Goal: Information Seeking & Learning: Learn about a topic

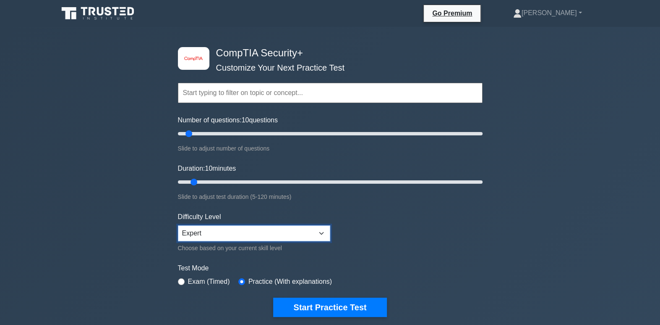
click at [307, 228] on select "Beginner Intermediate Expert" at bounding box center [254, 233] width 152 height 16
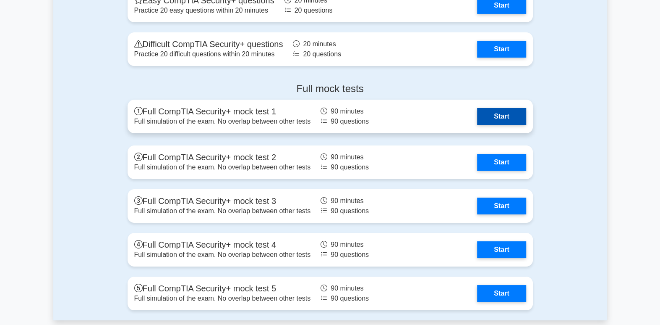
scroll to position [2290, 0]
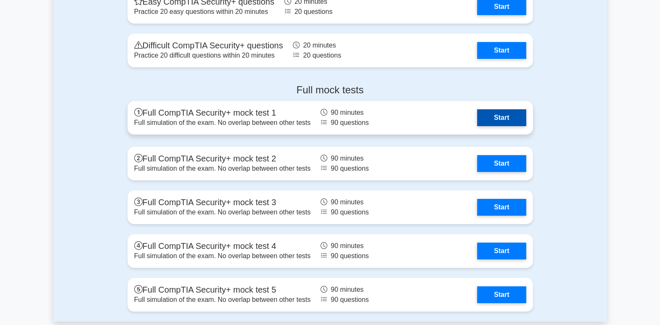
click at [492, 117] on link "Start" at bounding box center [501, 117] width 49 height 17
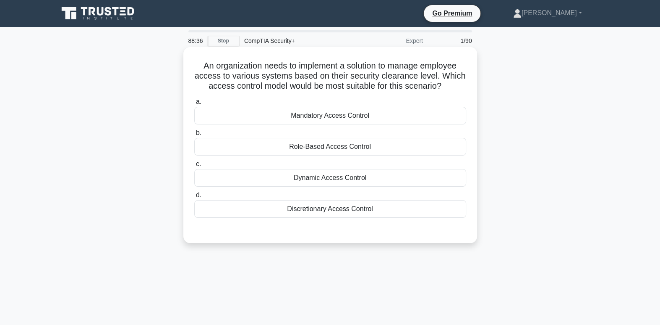
click at [359, 207] on div "Discretionary Access Control" at bounding box center [330, 209] width 272 height 18
click at [194, 198] on input "d. Discretionary Access Control" at bounding box center [194, 194] width 0 height 5
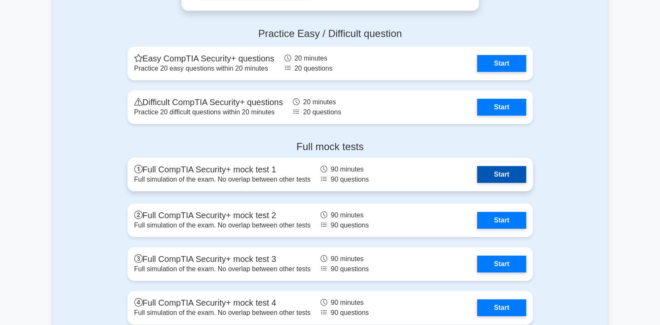
scroll to position [2225, 0]
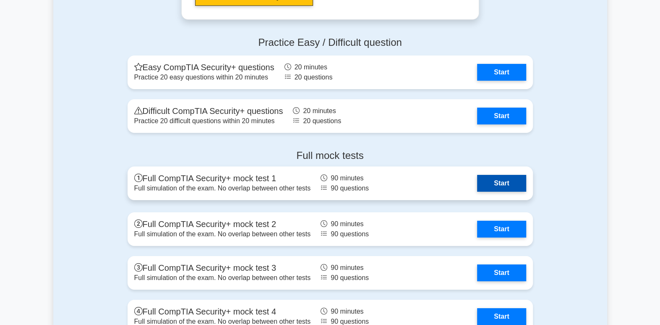
click at [500, 183] on link "Start" at bounding box center [501, 183] width 49 height 17
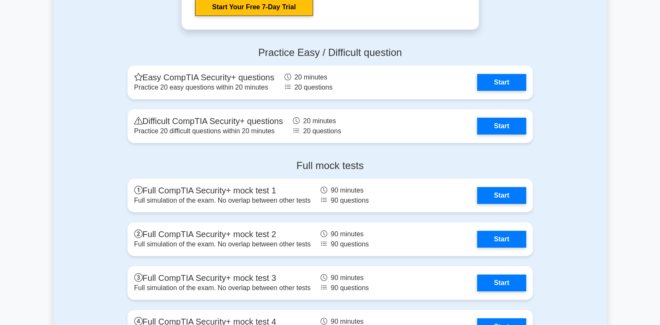
scroll to position [2225, 0]
